Goal: Information Seeking & Learning: Learn about a topic

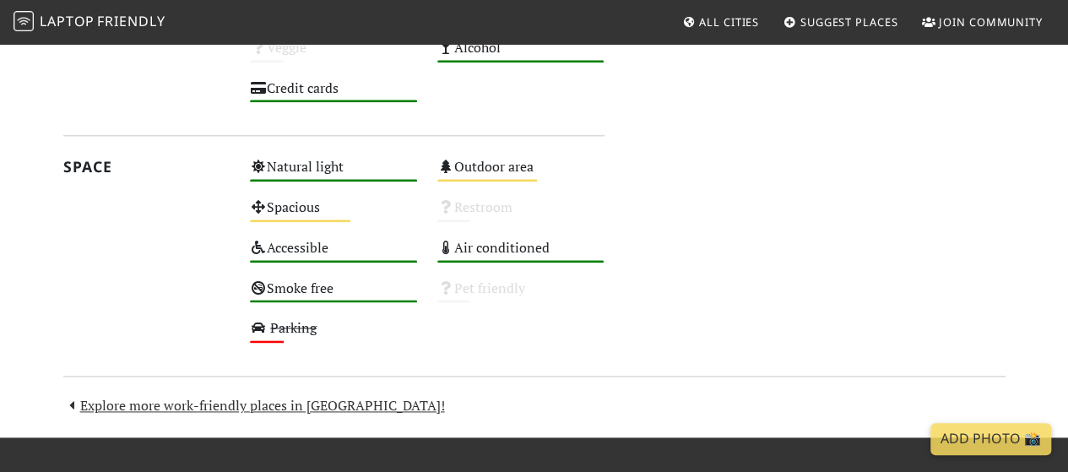
scroll to position [927, 0]
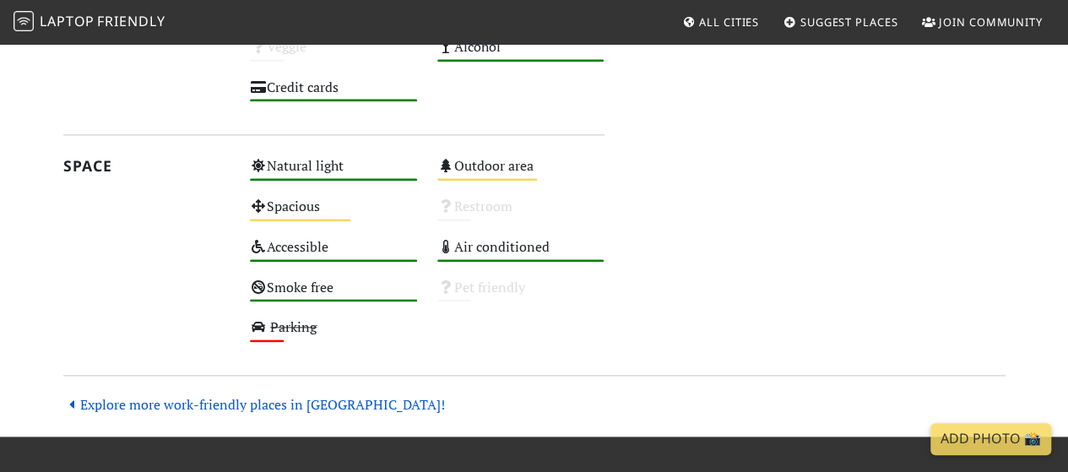
click at [155, 398] on link "Explore more work-friendly places in Singapore!" at bounding box center [254, 404] width 382 height 19
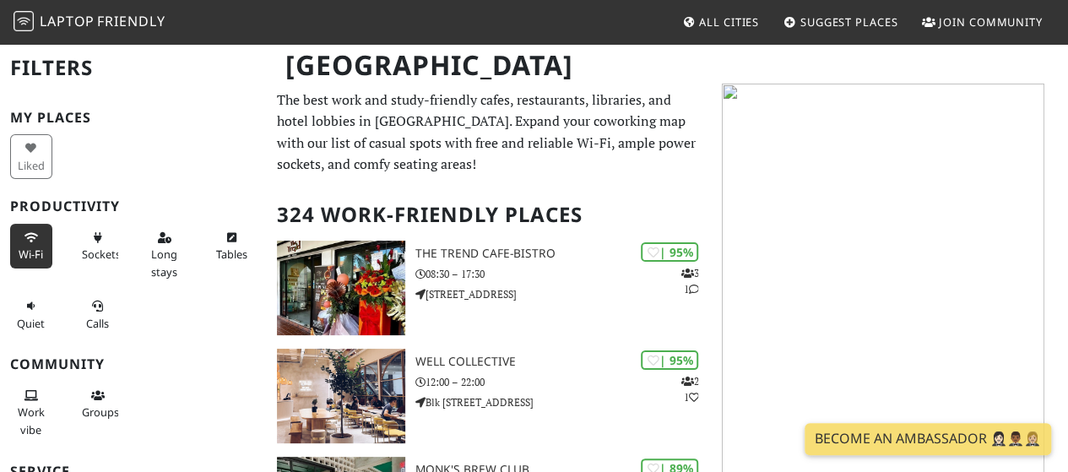
click at [30, 242] on button "Wi-Fi" at bounding box center [31, 246] width 42 height 45
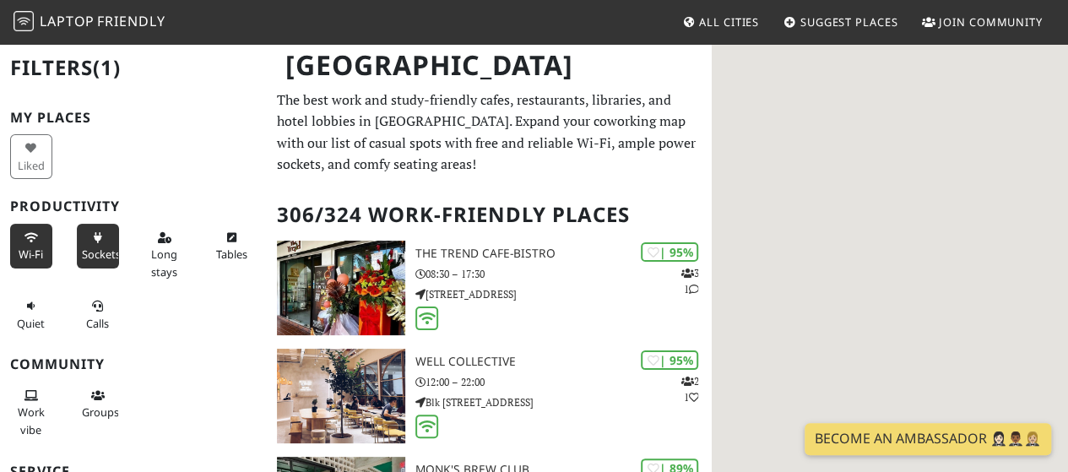
click at [91, 239] on icon at bounding box center [98, 238] width 14 height 11
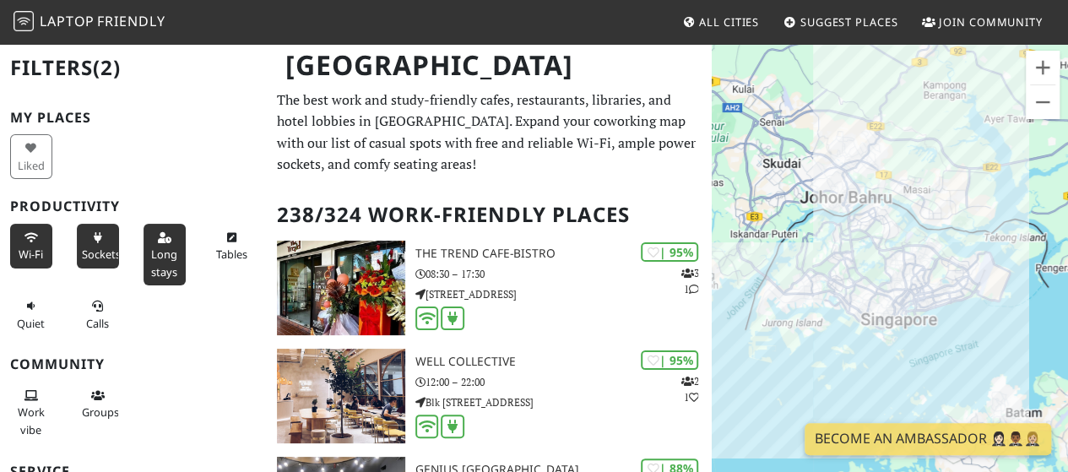
click at [161, 244] on button "Long stays" at bounding box center [165, 255] width 42 height 62
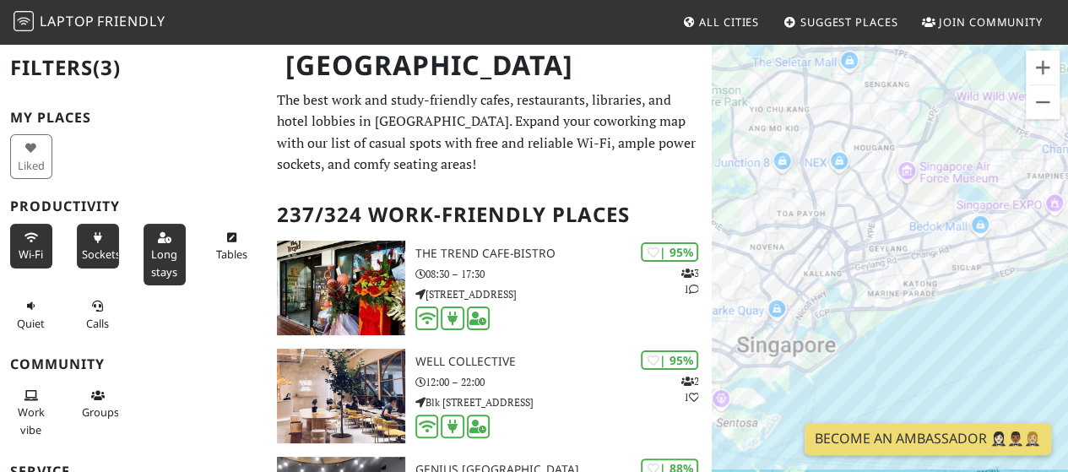
drag, startPoint x: 931, startPoint y: 279, endPoint x: 892, endPoint y: 304, distance: 46.4
click at [892, 304] on div at bounding box center [890, 278] width 356 height 472
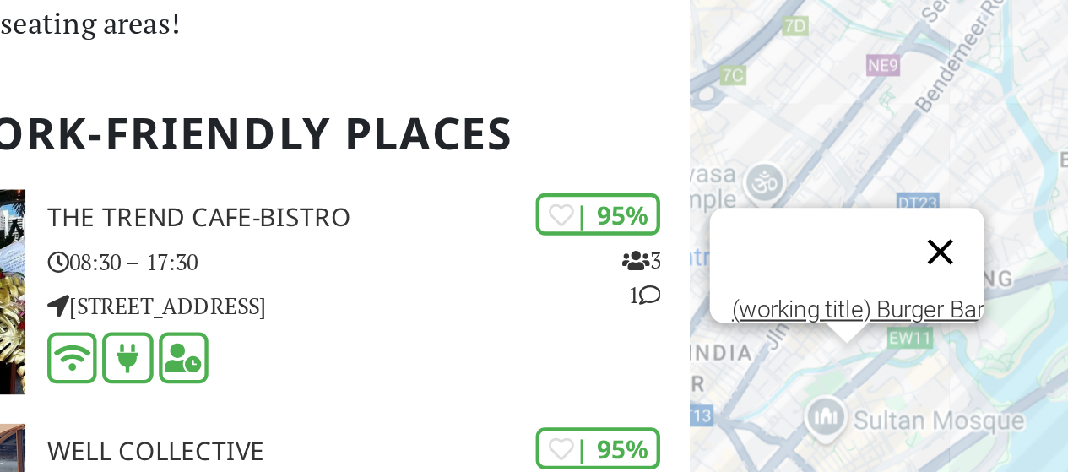
click at [843, 258] on button "Close" at bounding box center [827, 269] width 41 height 41
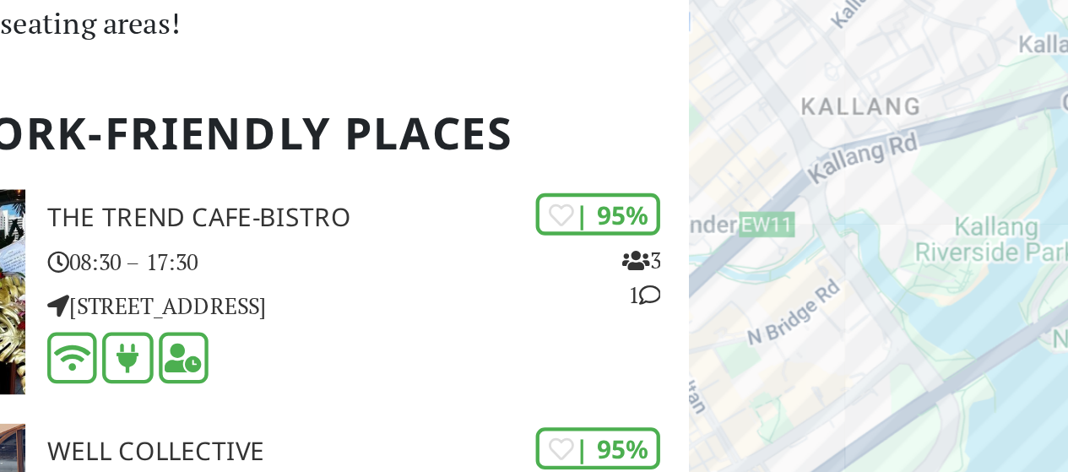
drag, startPoint x: 788, startPoint y: 260, endPoint x: 823, endPoint y: 301, distance: 53.3
click at [823, 301] on div at bounding box center [890, 278] width 356 height 472
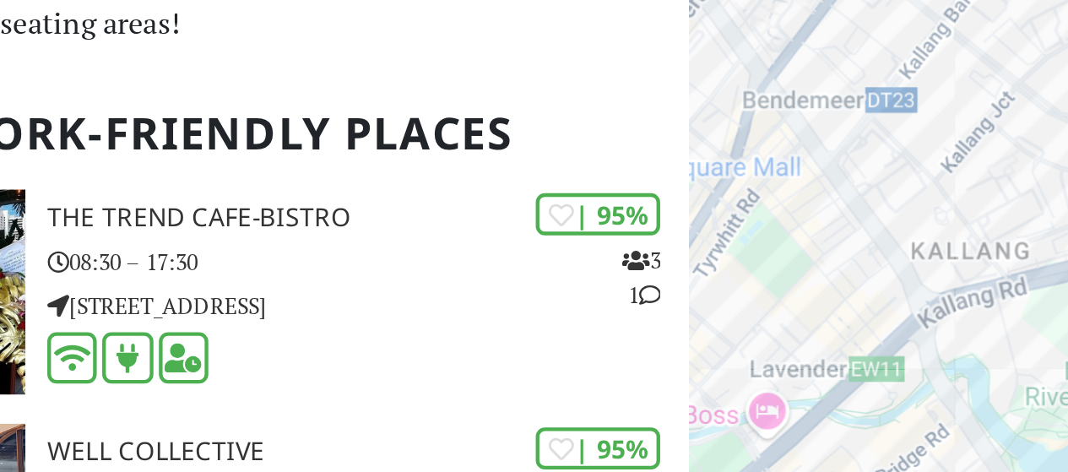
drag, startPoint x: 800, startPoint y: 269, endPoint x: 848, endPoint y: 314, distance: 65.7
click at [848, 314] on div at bounding box center [890, 278] width 356 height 472
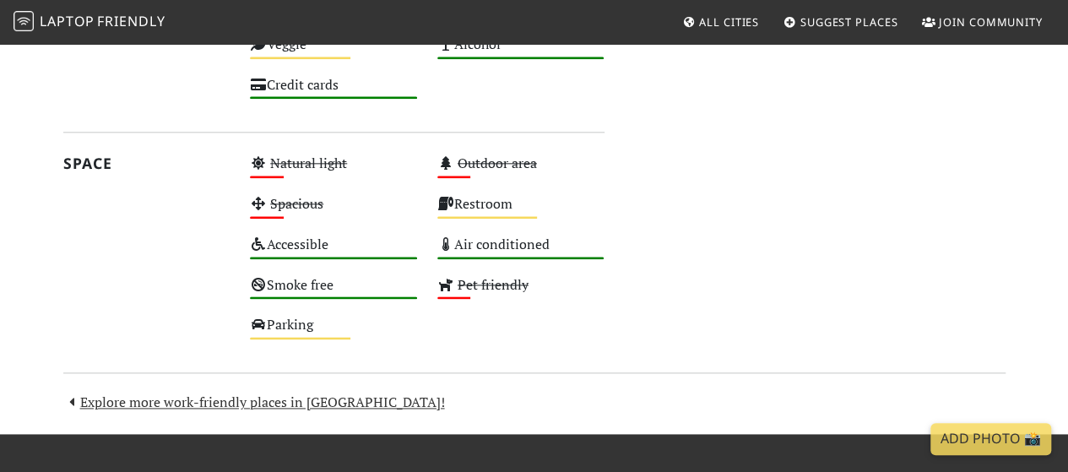
scroll to position [1049, 0]
